Goal: Information Seeking & Learning: Learn about a topic

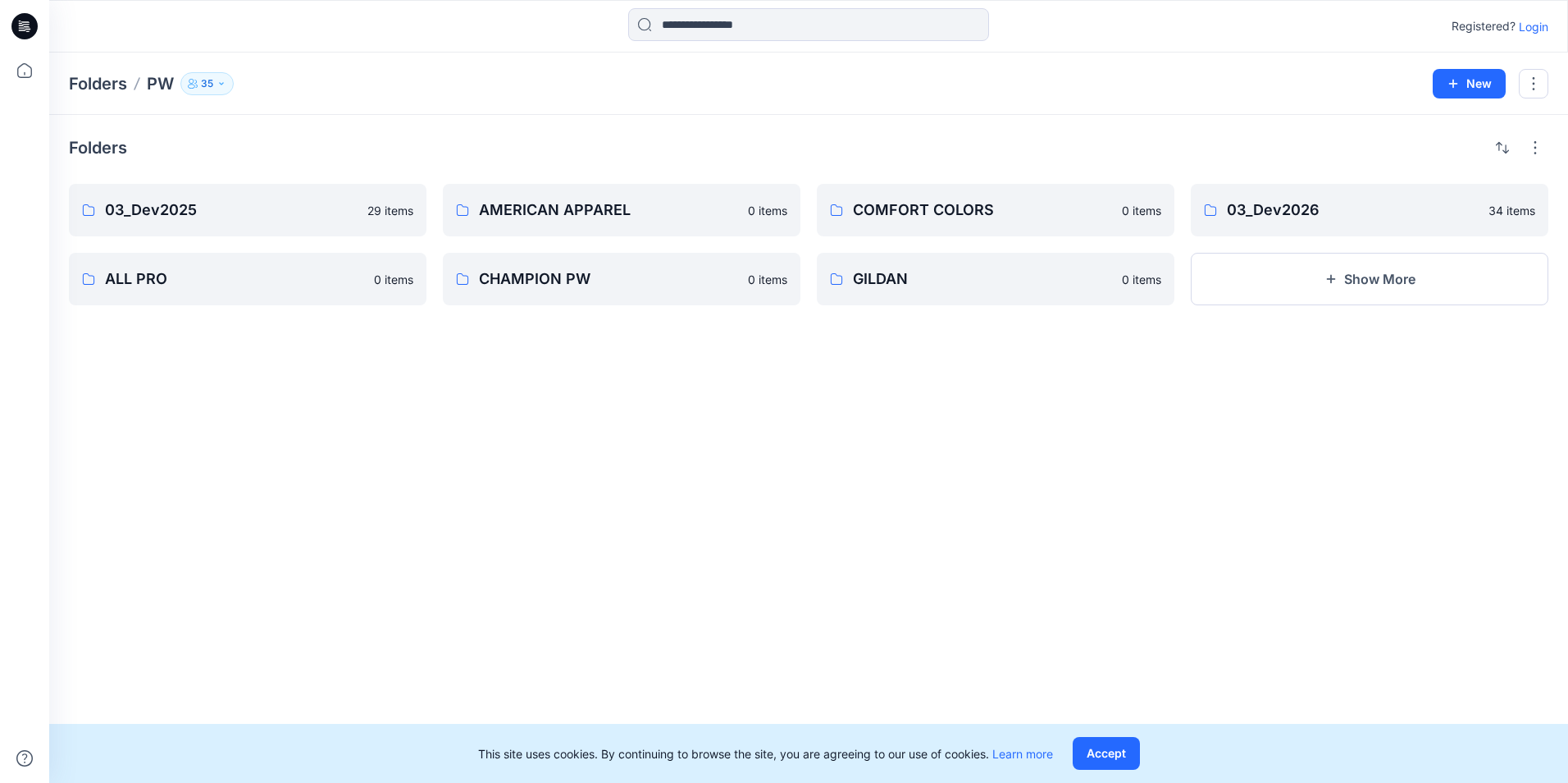
click at [805, 7] on div "Registered? Login" at bounding box center [808, 26] width 1519 height 53
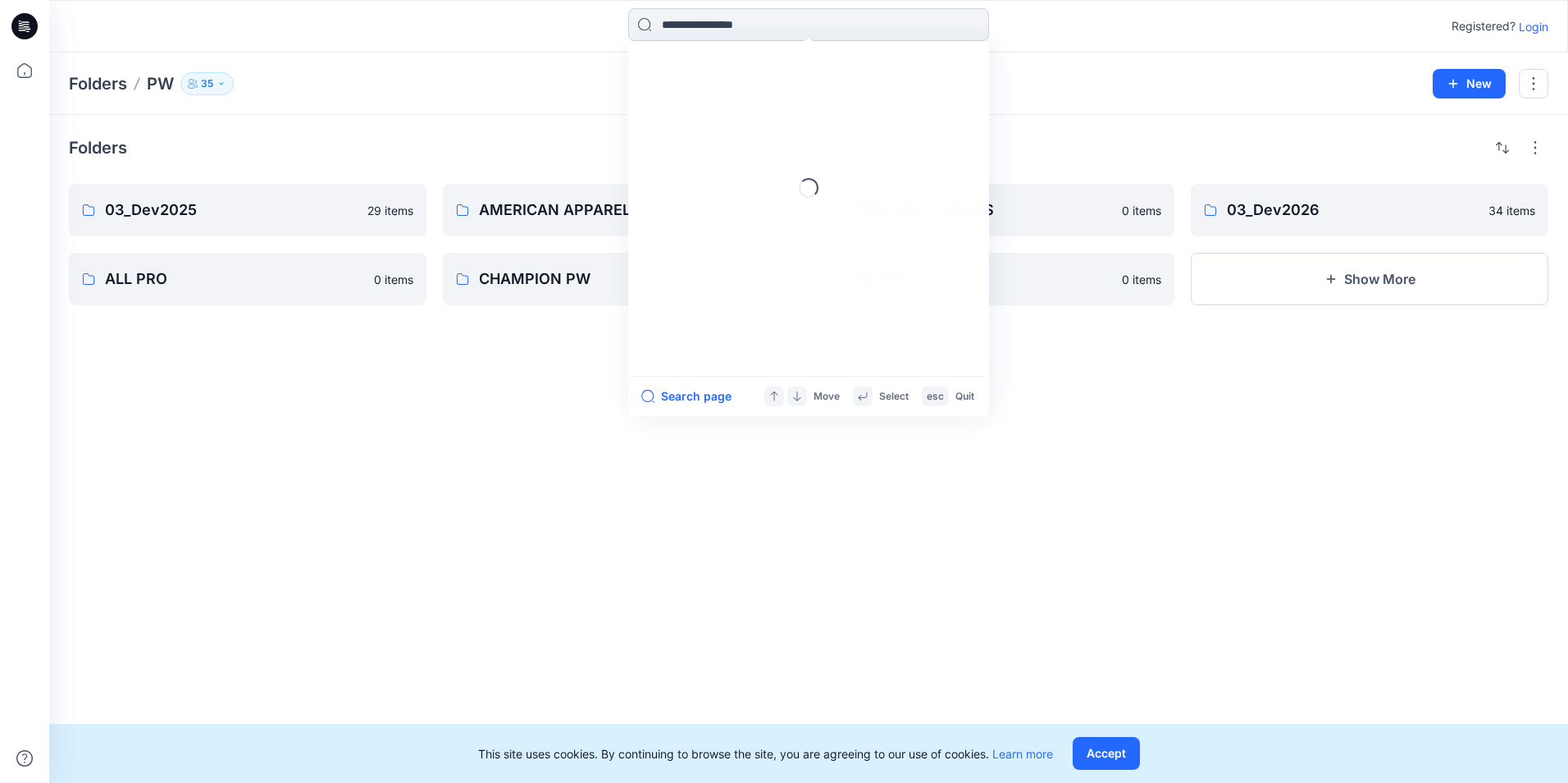
click at [801, 18] on input at bounding box center [808, 25] width 361 height 33
type input "****"
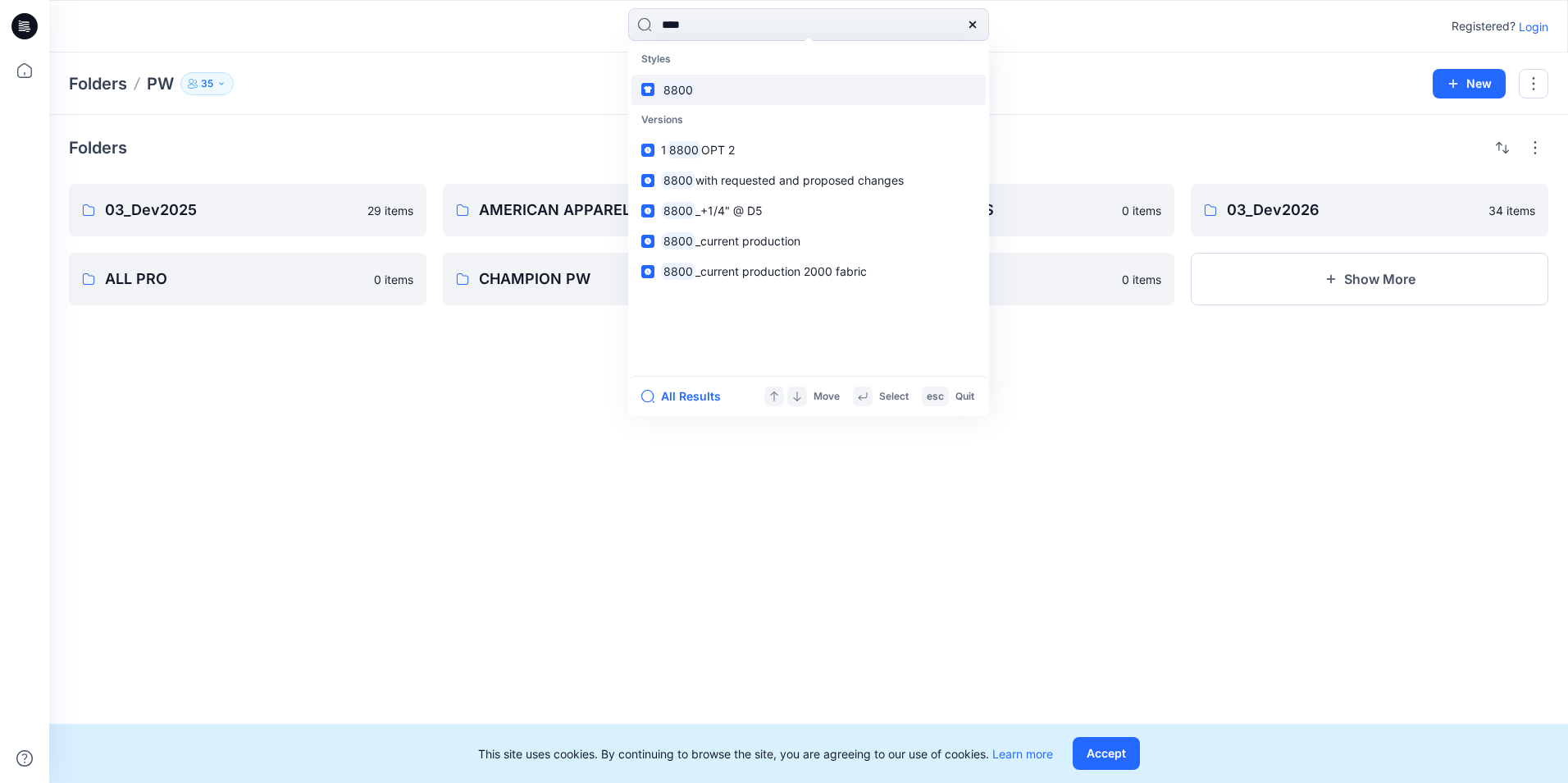
click at [674, 85] on mark "8800" at bounding box center [678, 90] width 34 height 19
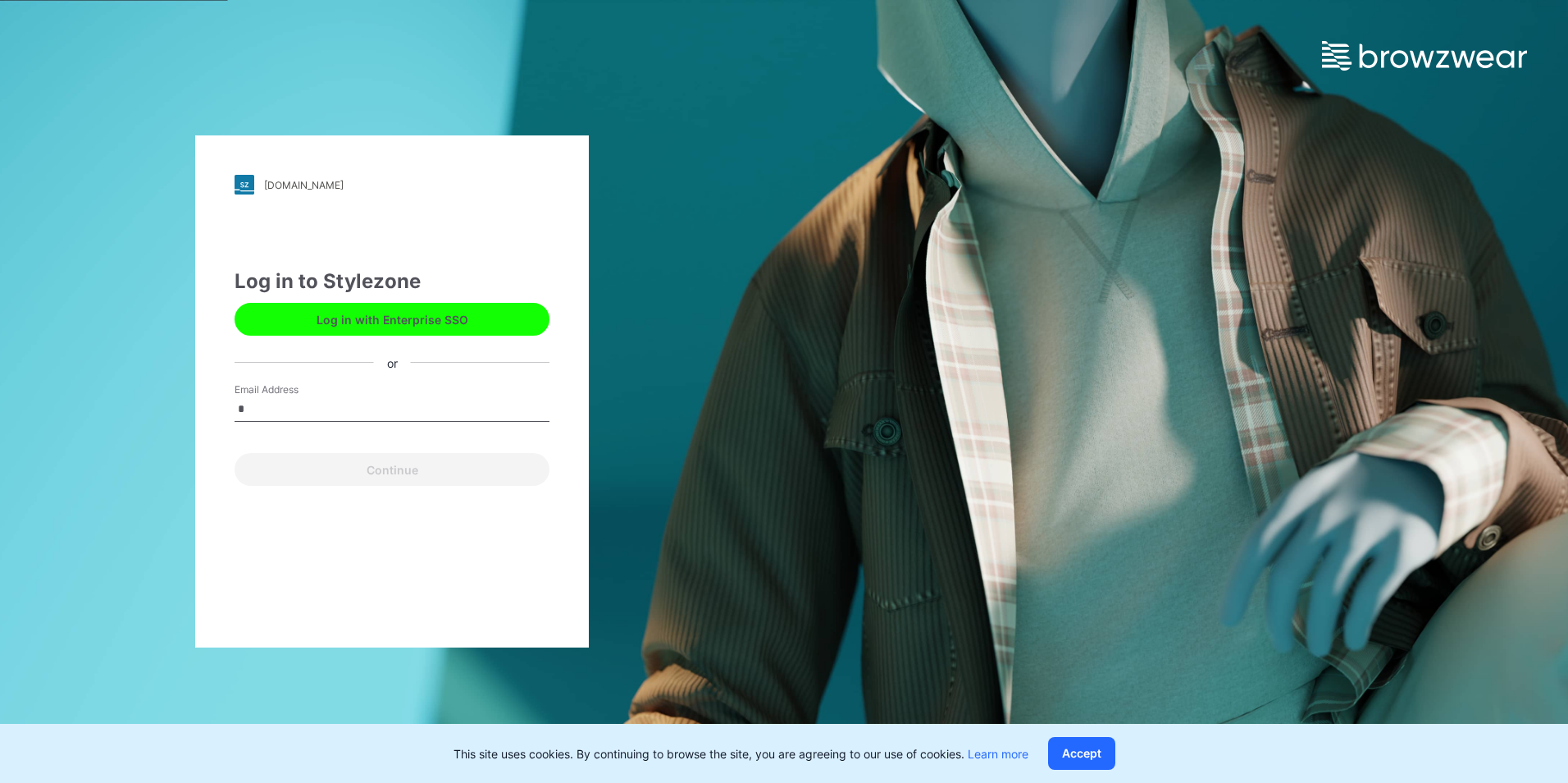
type input "**********"
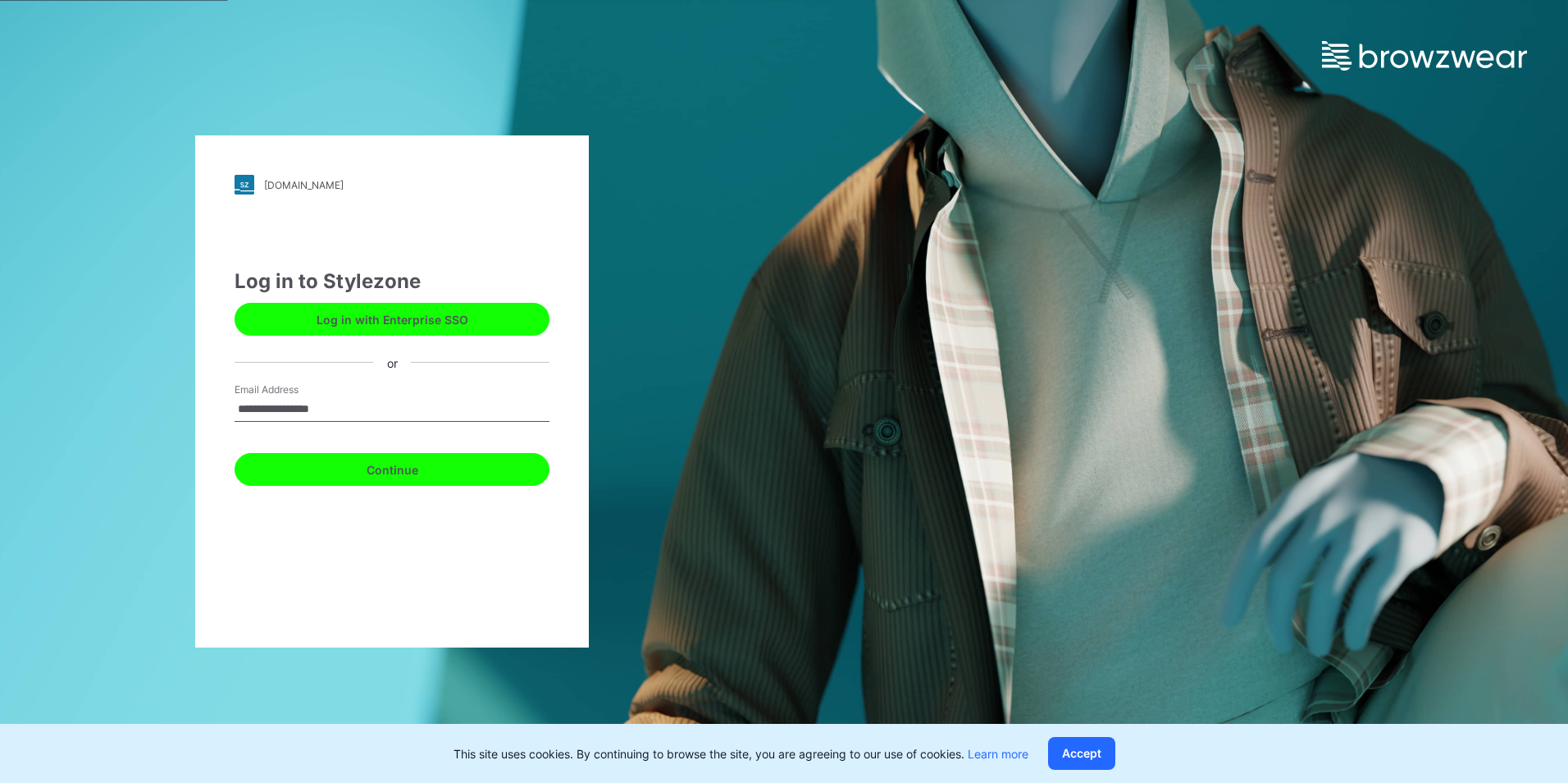
click at [342, 469] on button "Continue" at bounding box center [391, 469] width 315 height 33
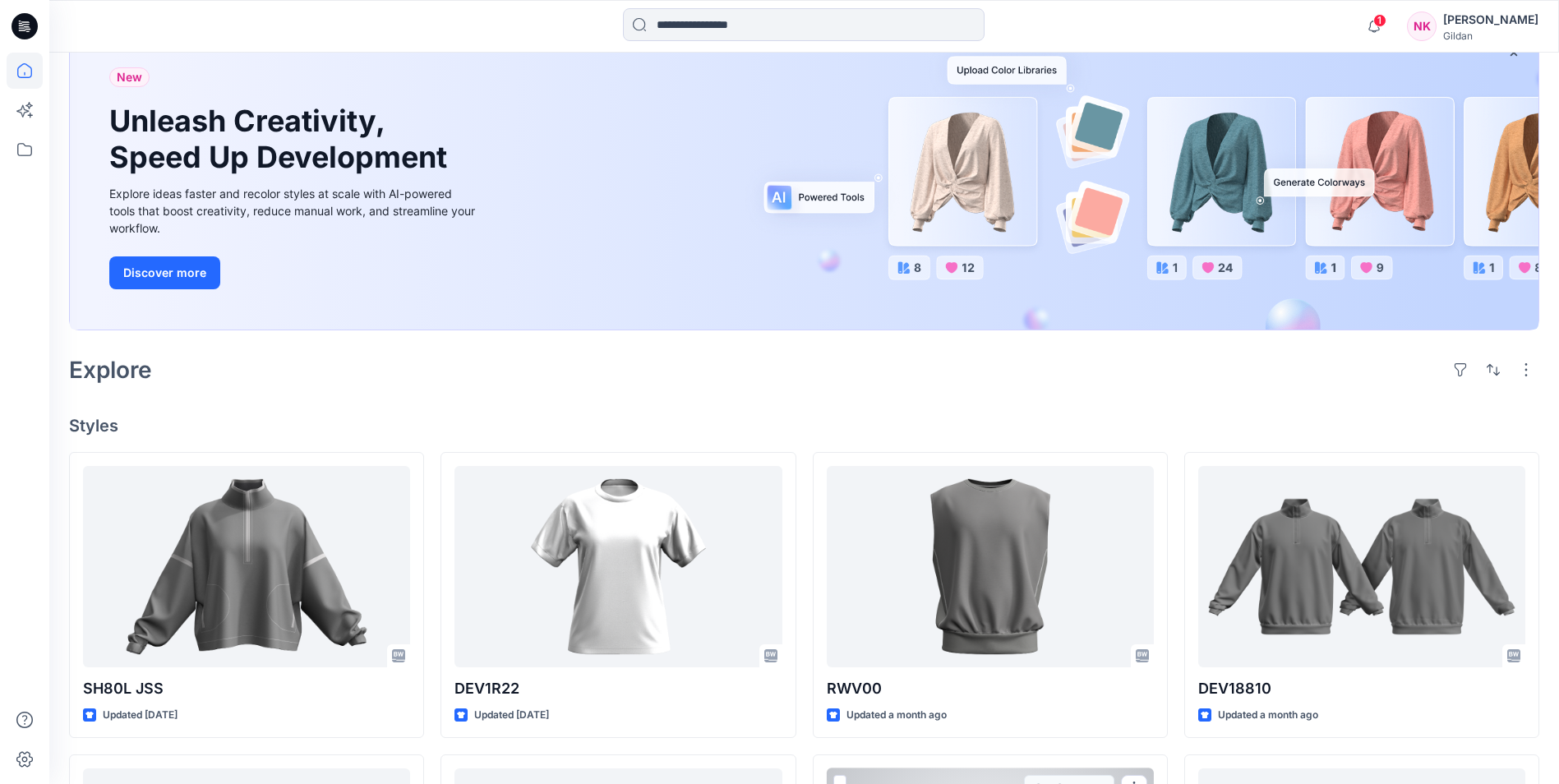
scroll to position [95, 0]
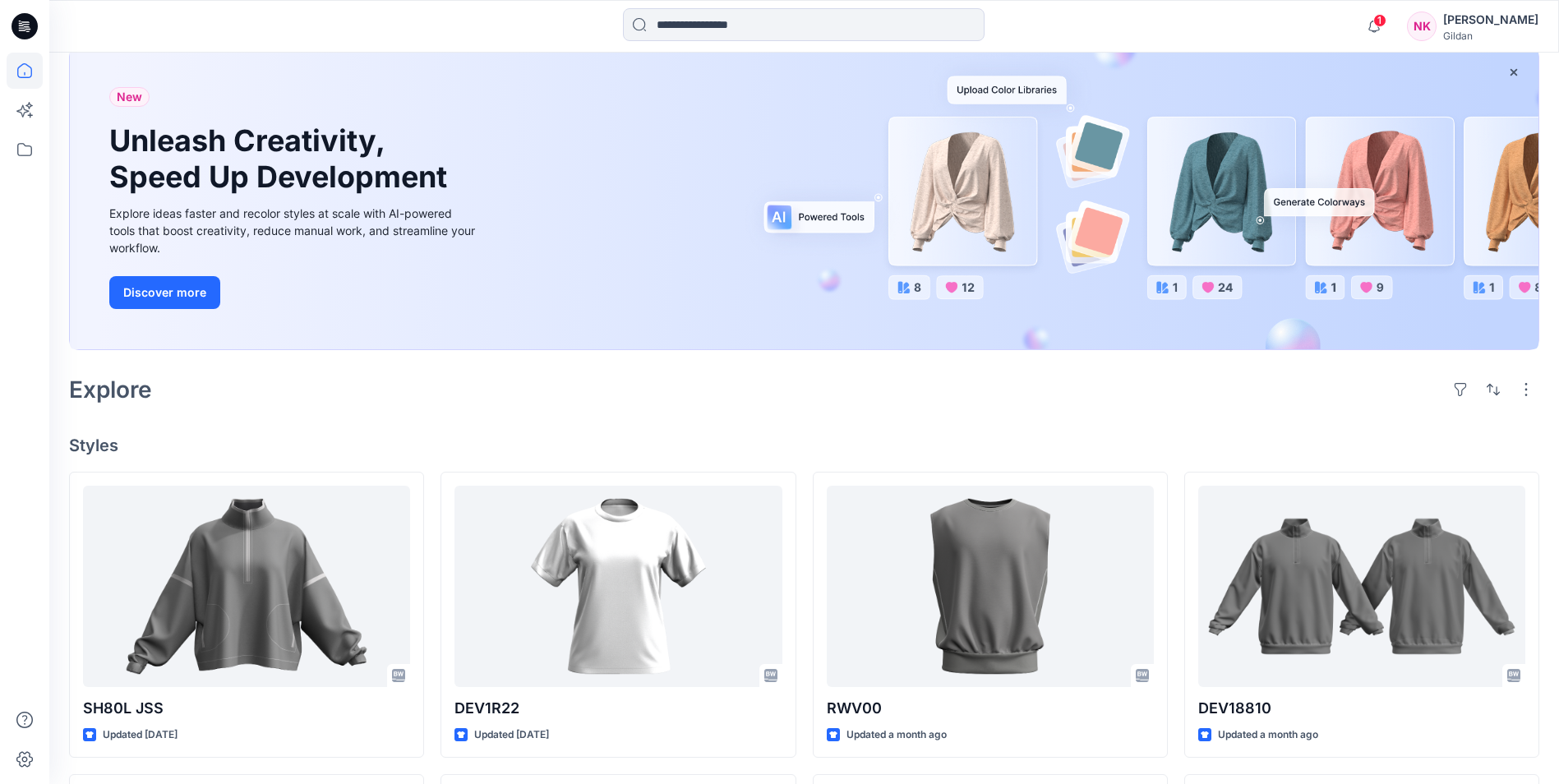
click at [832, 403] on div "Explore" at bounding box center [804, 389] width 1471 height 39
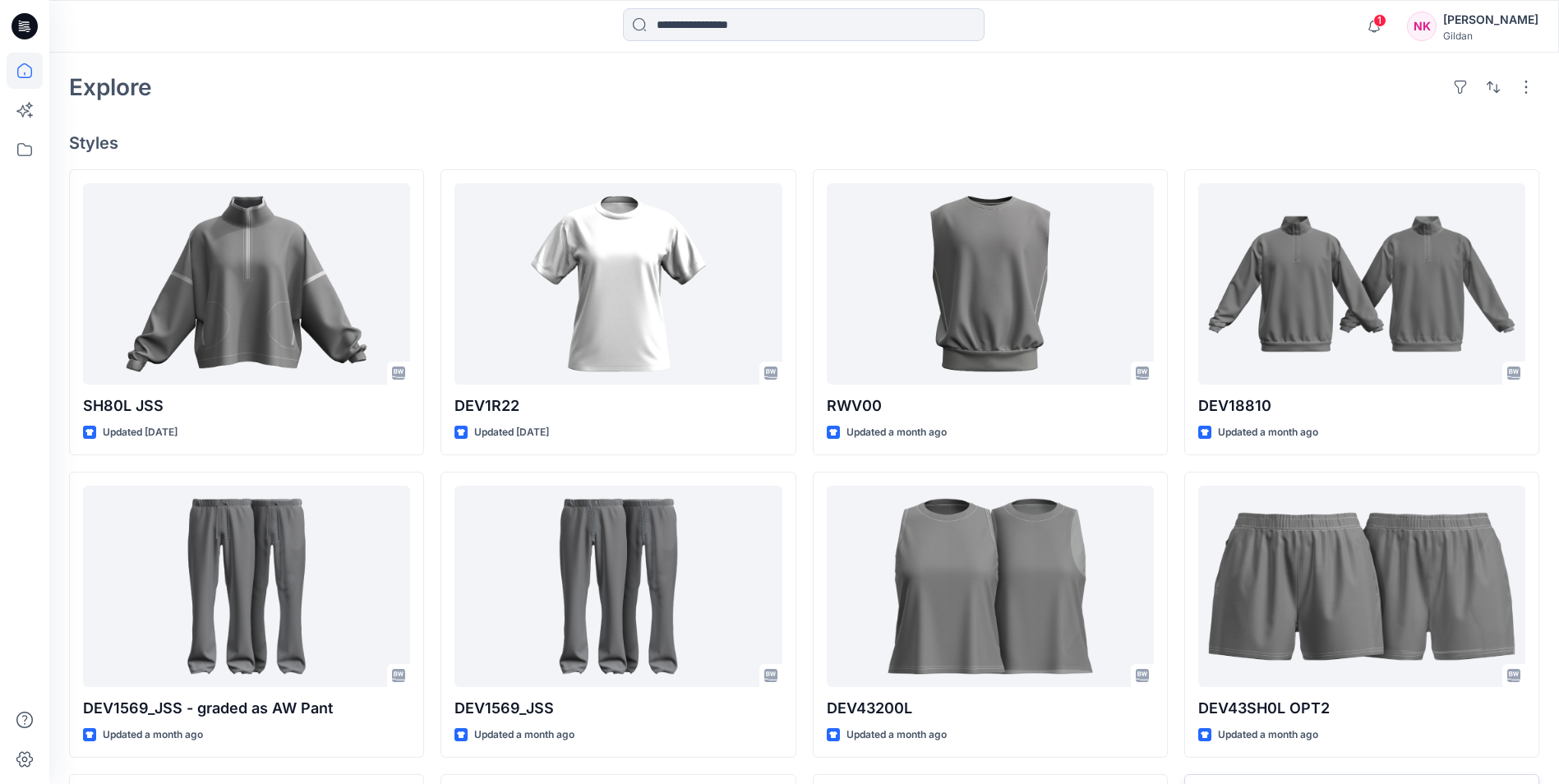
scroll to position [177, 0]
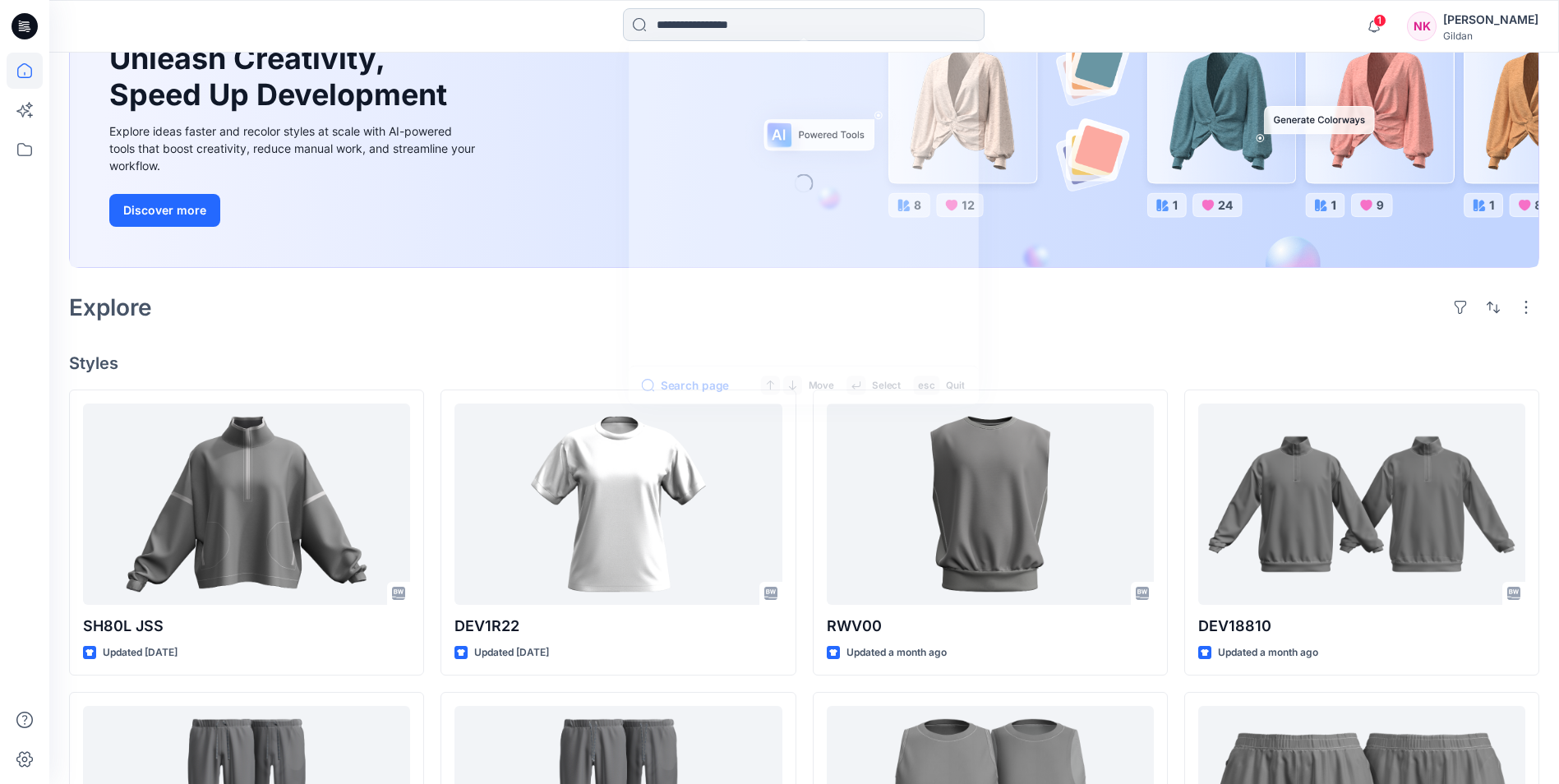
click at [690, 23] on input at bounding box center [803, 25] width 361 height 33
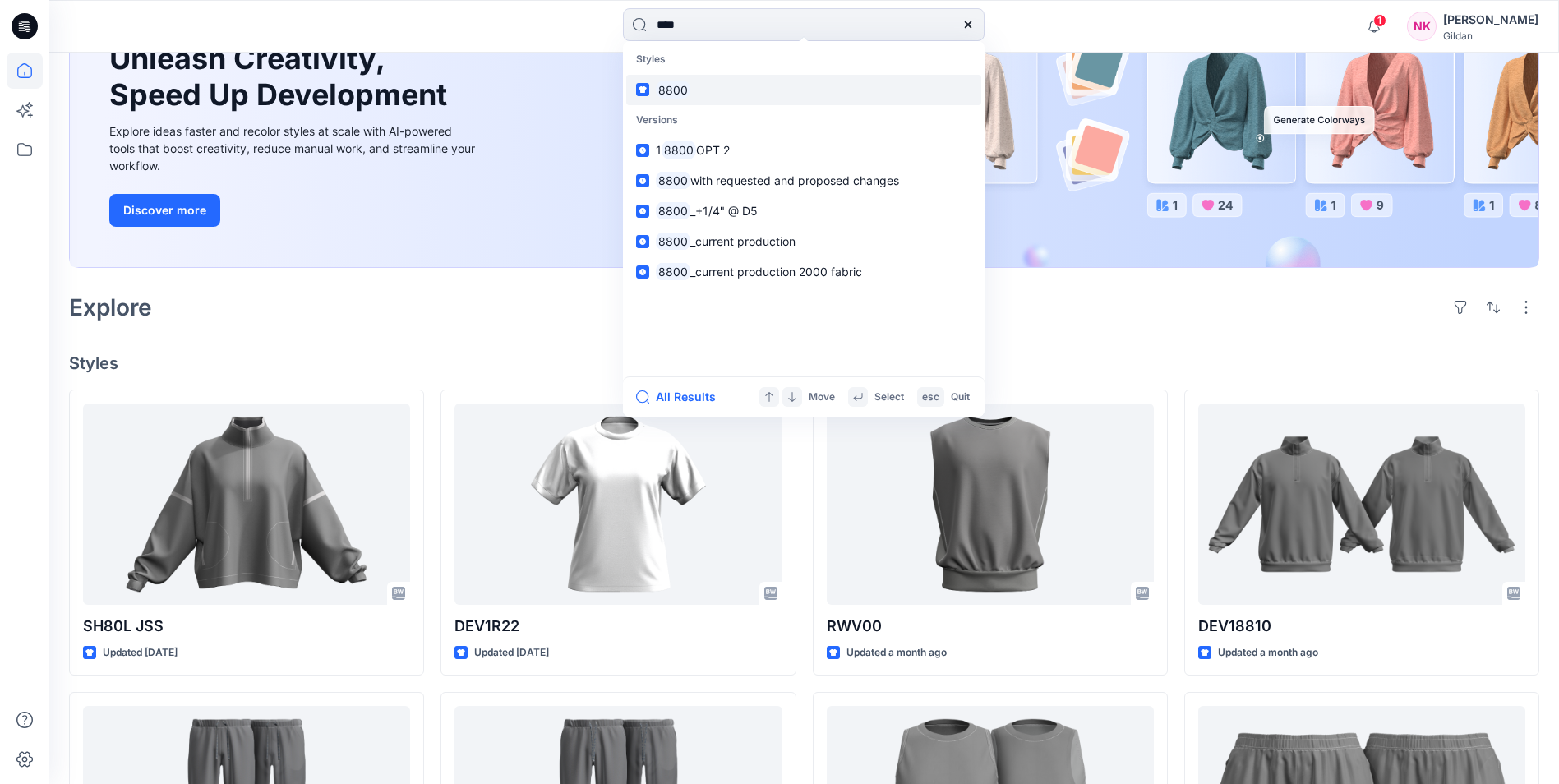
type input "****"
click at [694, 90] on link "8800" at bounding box center [803, 90] width 355 height 31
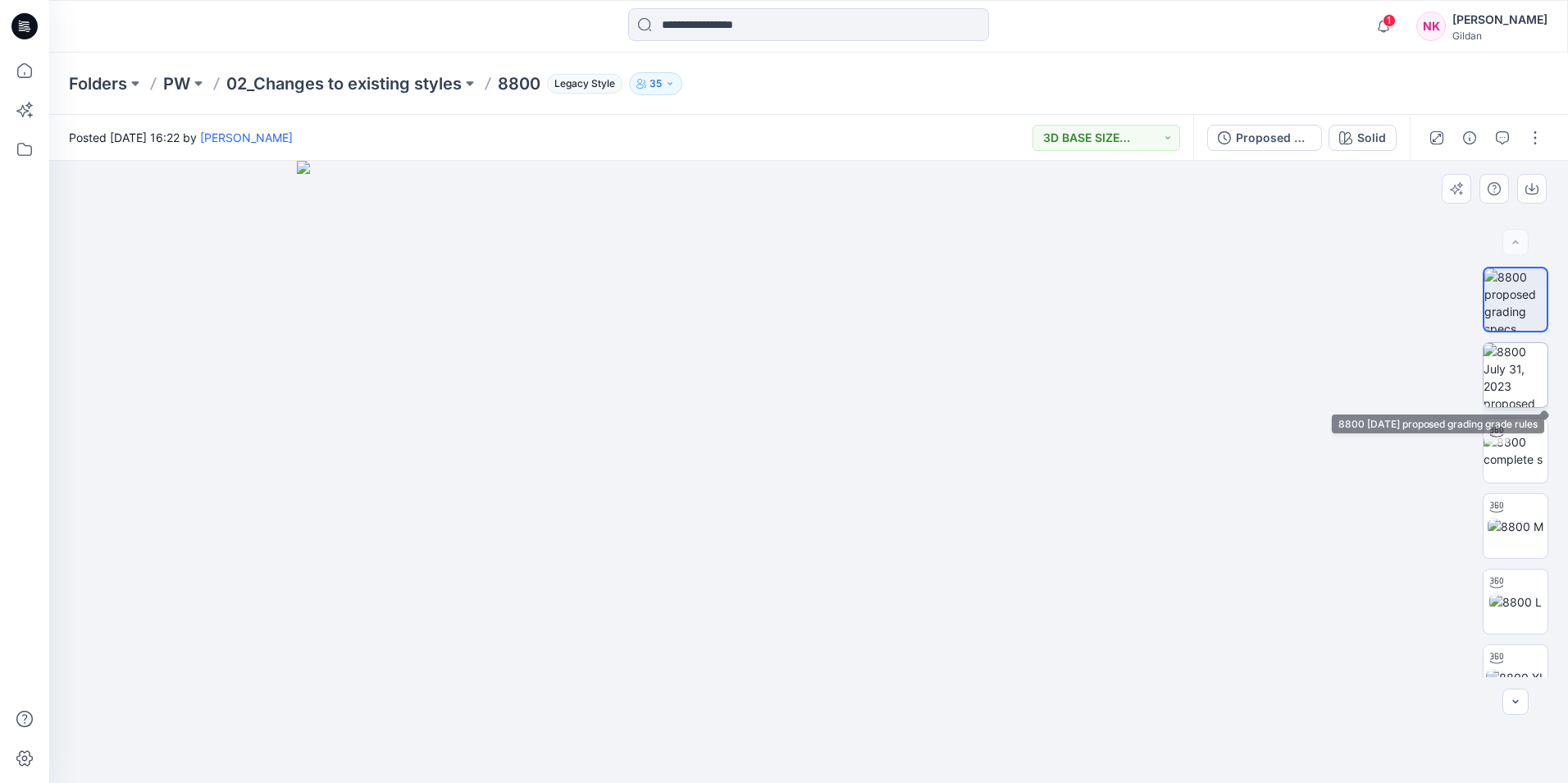
click at [1533, 362] on img at bounding box center [1515, 374] width 64 height 64
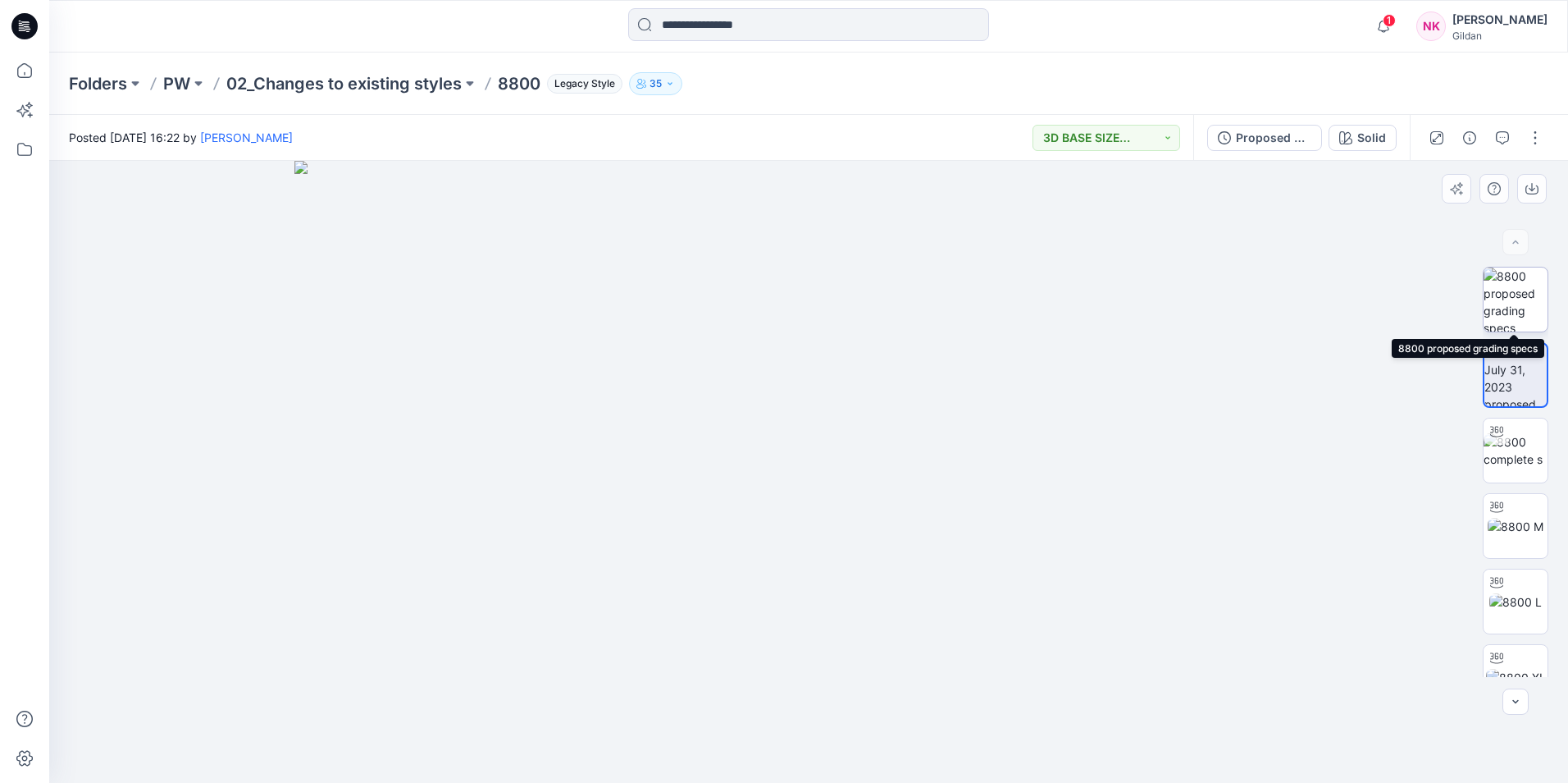
click at [1526, 298] on img at bounding box center [1515, 299] width 64 height 64
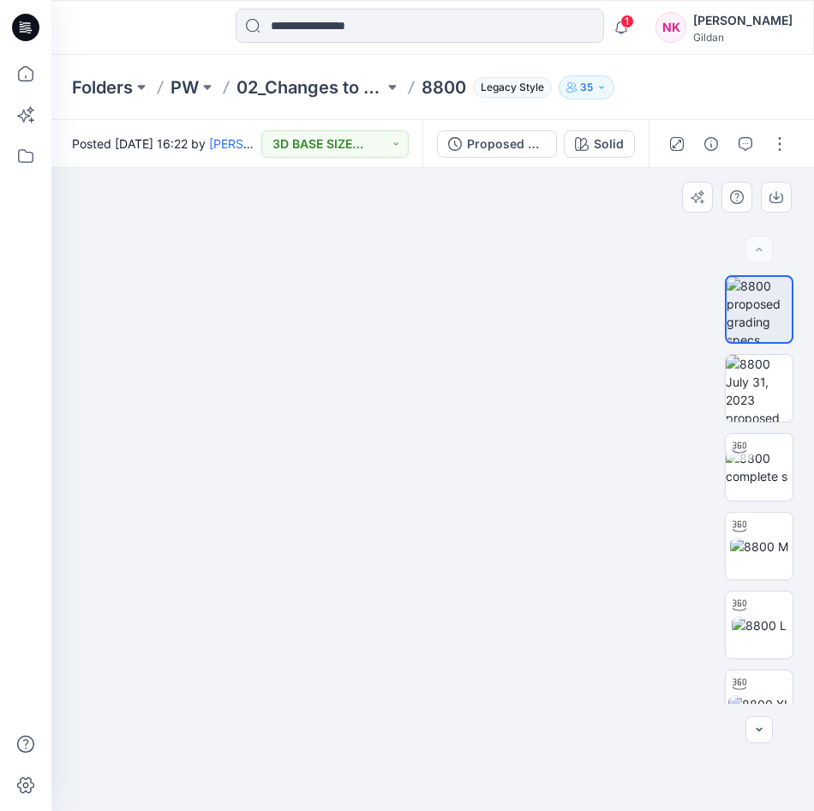
click at [371, 628] on img at bounding box center [433, 474] width 1164 height 676
drag, startPoint x: 261, startPoint y: 592, endPoint x: 405, endPoint y: 576, distance: 145.7
click at [405, 576] on img at bounding box center [578, 466] width 1164 height 691
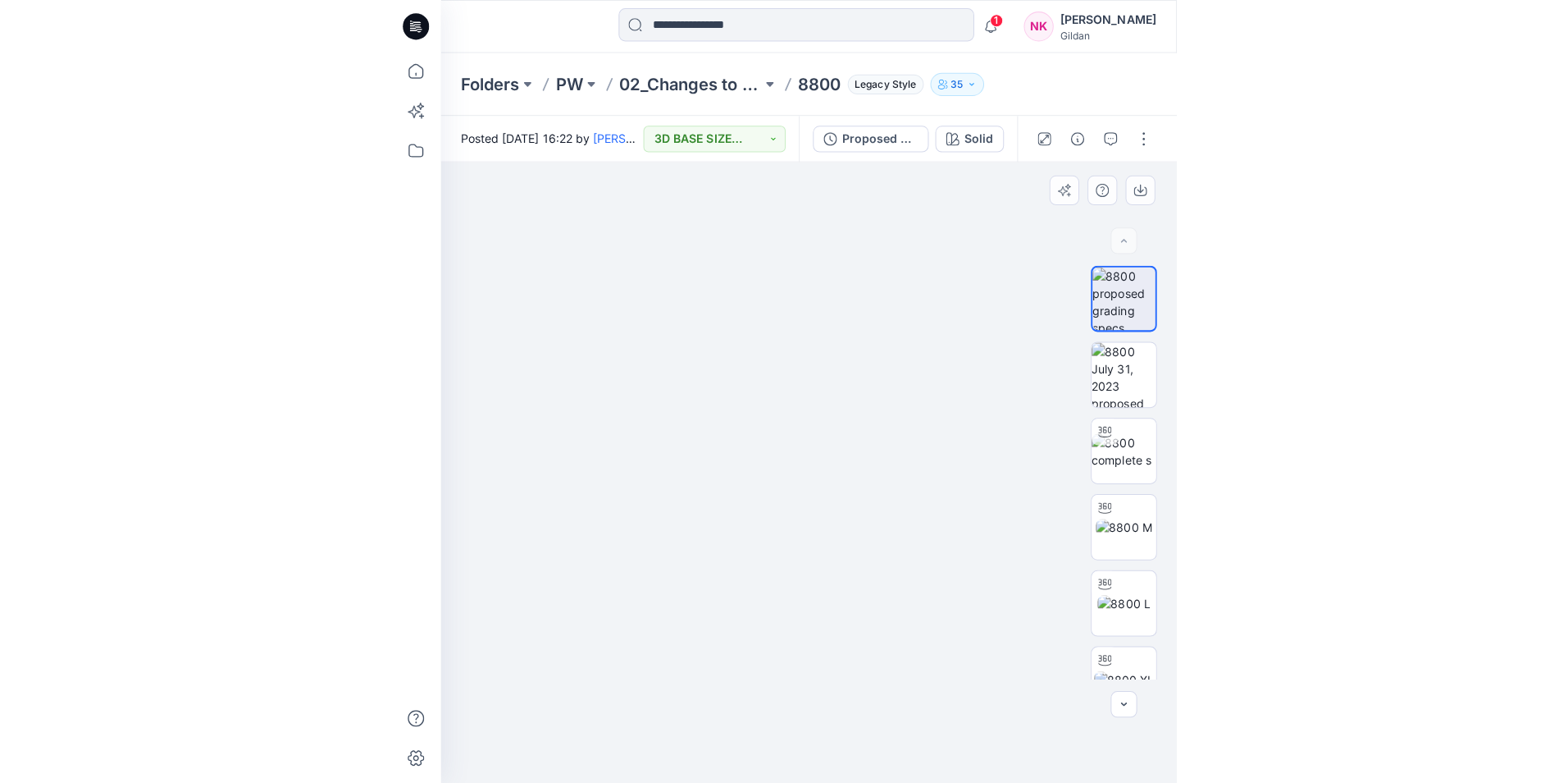
scroll to position [5, 0]
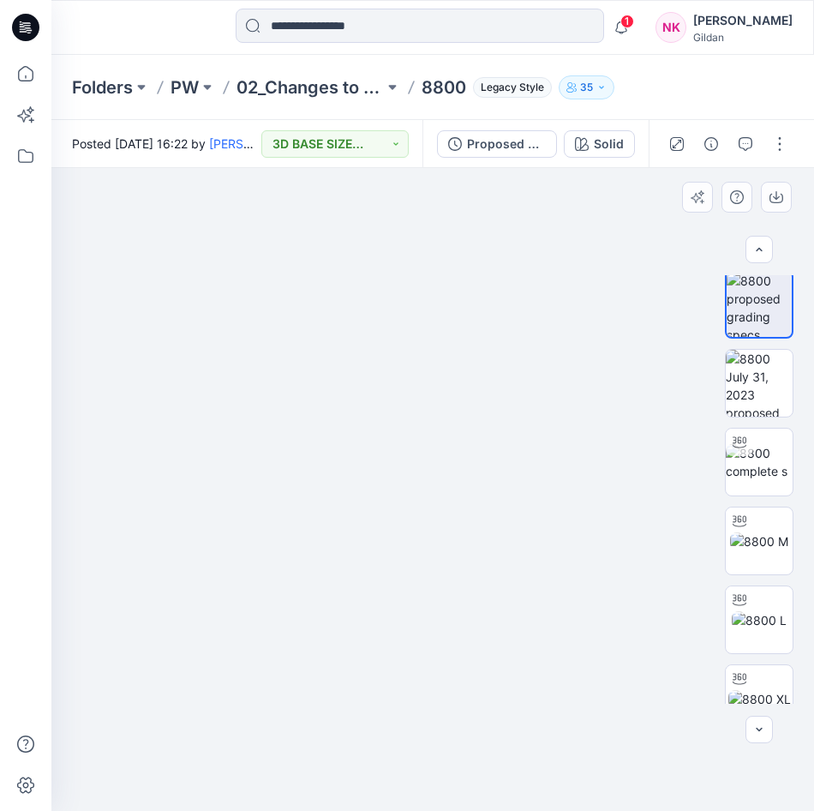
drag, startPoint x: 383, startPoint y: 520, endPoint x: 219, endPoint y: 508, distance: 164.2
click at [219, 508] on img at bounding box center [411, 460] width 1164 height 704
drag, startPoint x: 480, startPoint y: 581, endPoint x: 429, endPoint y: 582, distance: 51.4
click at [429, 582] on img at bounding box center [359, 460] width 1164 height 703
drag, startPoint x: 202, startPoint y: 415, endPoint x: 114, endPoint y: 419, distance: 88.4
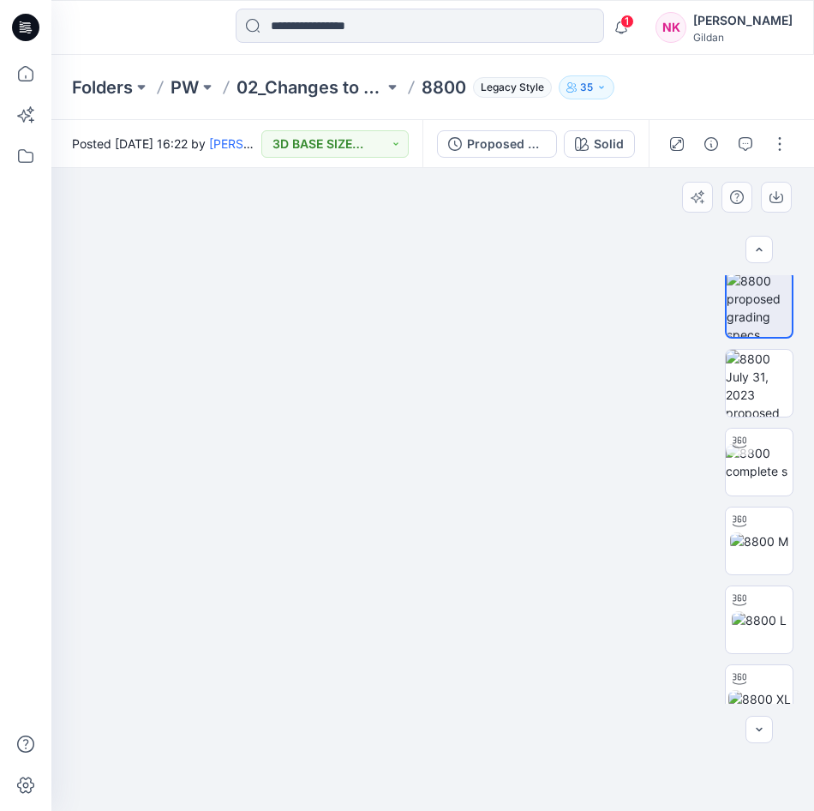
click at [114, 419] on img at bounding box center [255, 462] width 1164 height 699
drag, startPoint x: 573, startPoint y: 535, endPoint x: 465, endPoint y: 553, distance: 109.5
click at [465, 553] on img at bounding box center [451, 472] width 1164 height 680
drag, startPoint x: 386, startPoint y: 562, endPoint x: 580, endPoint y: 582, distance: 195.6
click at [580, 582] on img at bounding box center [633, 482] width 1164 height 660
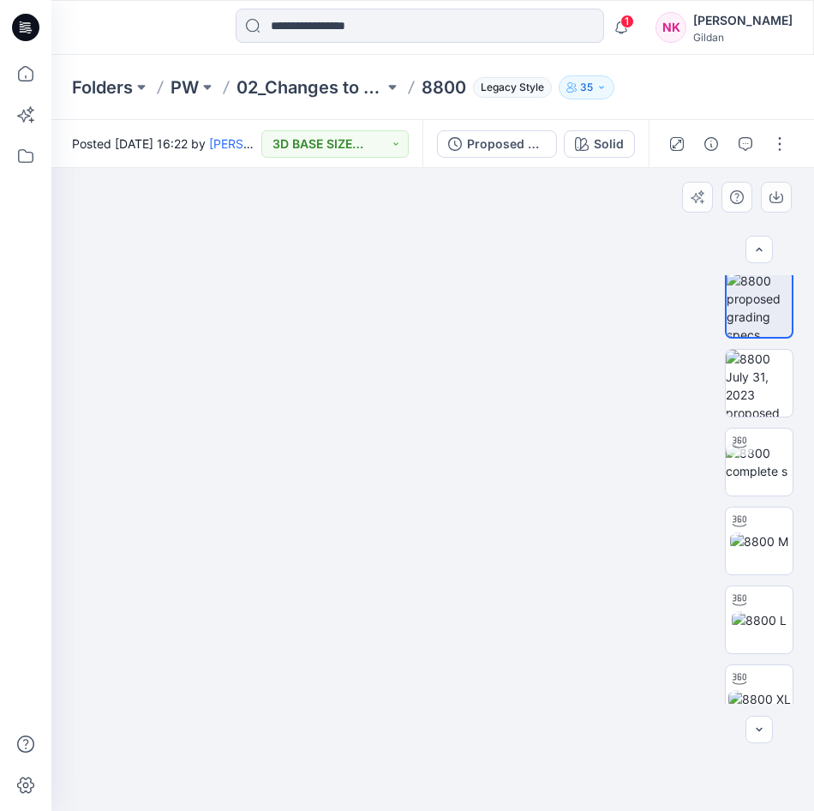
drag, startPoint x: 345, startPoint y: 640, endPoint x: 92, endPoint y: 554, distance: 267.8
click at [92, 554] on img at bounding box center [435, 457] width 1164 height 707
drag, startPoint x: 511, startPoint y: 578, endPoint x: 429, endPoint y: 581, distance: 82.4
click at [429, 581] on img at bounding box center [297, 459] width 1164 height 704
drag, startPoint x: 586, startPoint y: 538, endPoint x: 303, endPoint y: 563, distance: 284.1
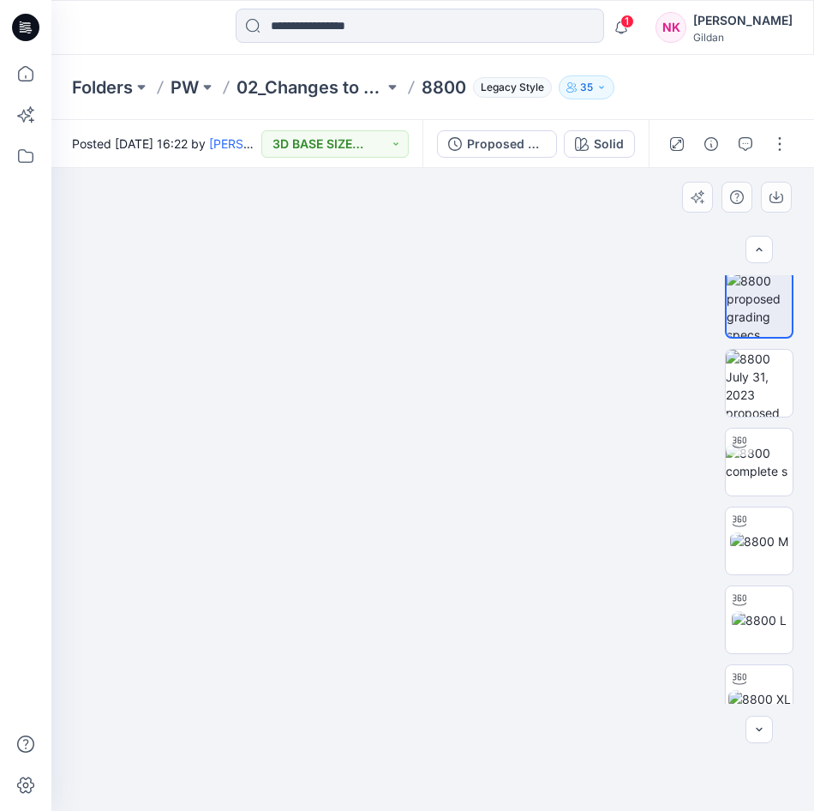
click at [303, 563] on img at bounding box center [232, 472] width 1164 height 678
drag, startPoint x: 532, startPoint y: 652, endPoint x: 319, endPoint y: 652, distance: 213.5
click at [319, 652] on img at bounding box center [232, 472] width 1164 height 678
drag, startPoint x: 569, startPoint y: 544, endPoint x: 496, endPoint y: 535, distance: 74.2
click at [496, 535] on img at bounding box center [232, 464] width 1164 height 694
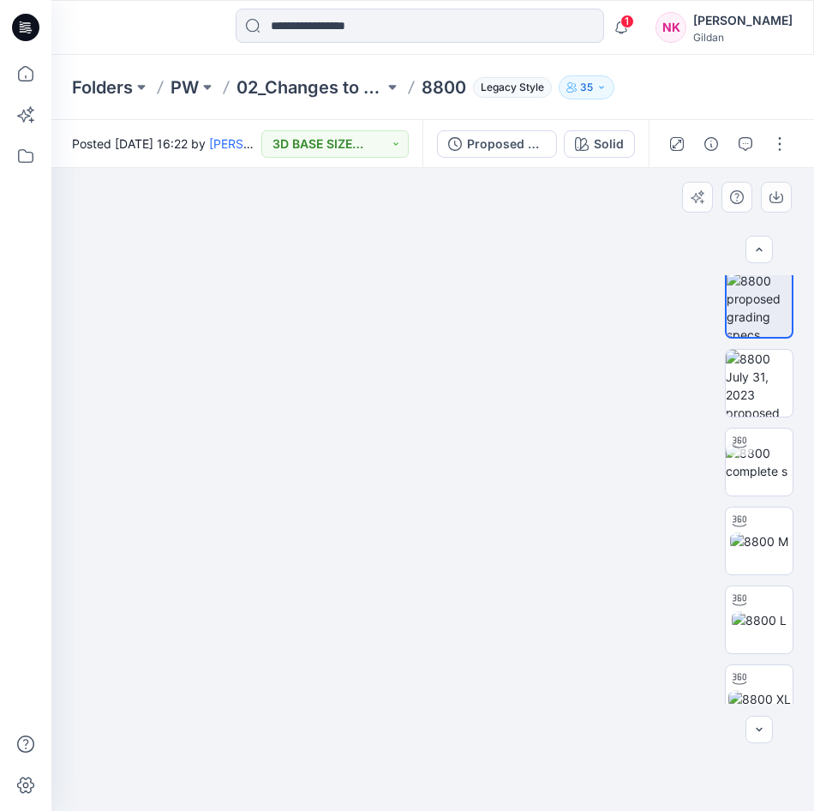
drag, startPoint x: 530, startPoint y: 586, endPoint x: 372, endPoint y: 533, distance: 166.2
click at [372, 533] on img at bounding box center [232, 461] width 1164 height 699
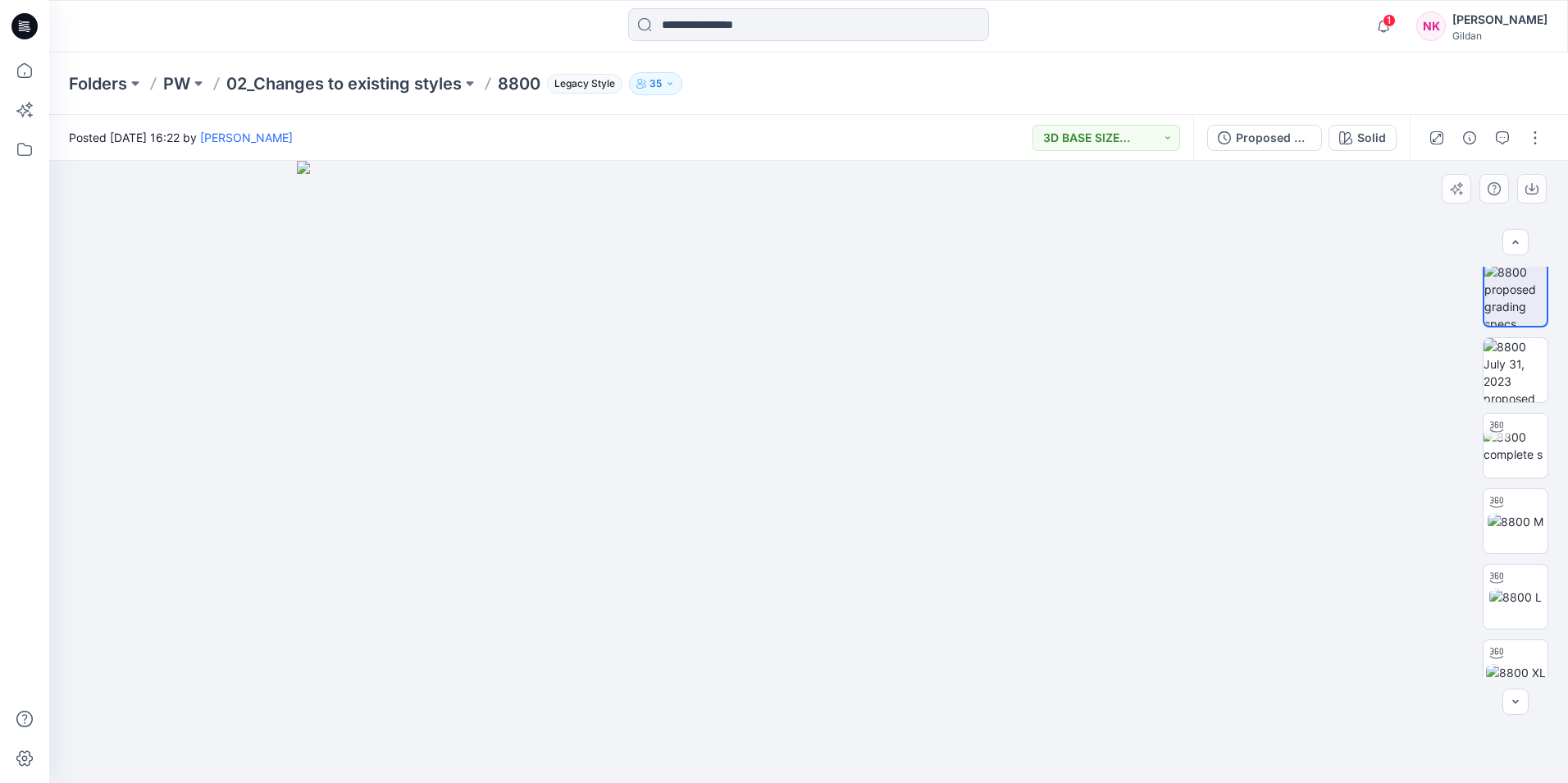
drag, startPoint x: 928, startPoint y: 595, endPoint x: 1232, endPoint y: 574, distance: 304.7
click at [1232, 574] on img at bounding box center [808, 472] width 1024 height 622
